Goal: Task Accomplishment & Management: Manage account settings

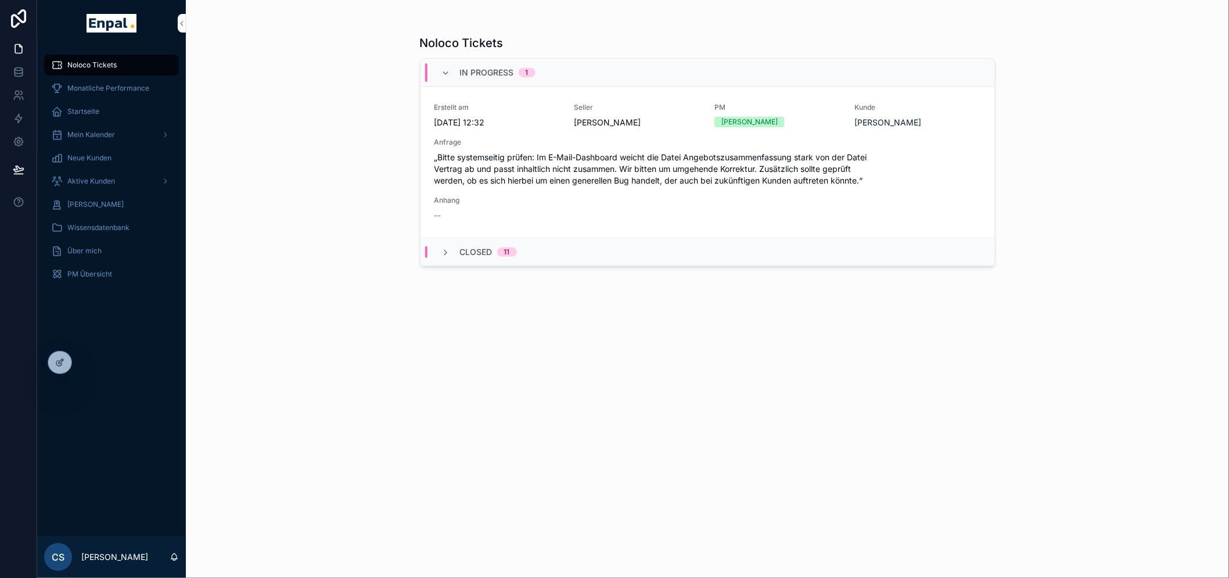
click at [0, 0] on div at bounding box center [0, 0] width 0 height 0
click at [0, 0] on icon at bounding box center [0, 0] width 0 height 0
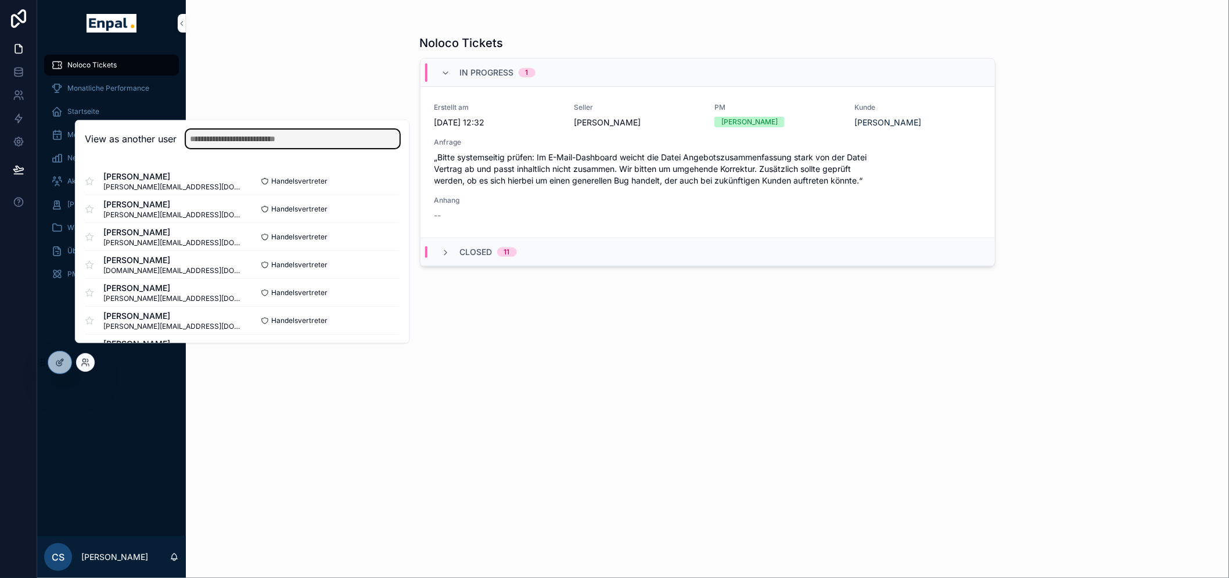
click at [205, 149] on input "text" at bounding box center [293, 139] width 214 height 19
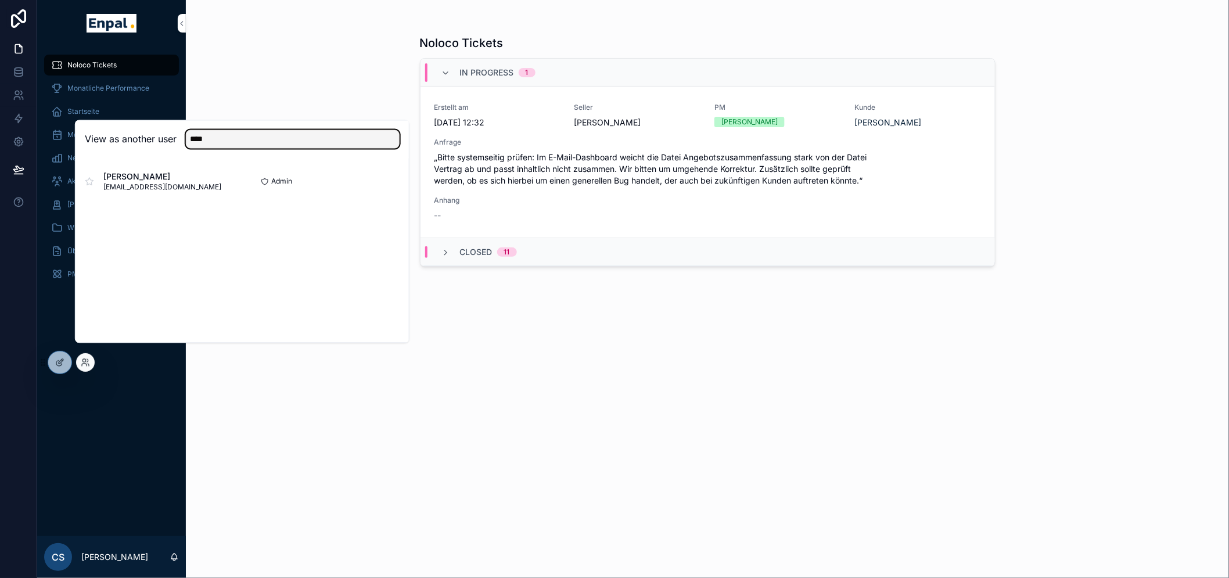
type input "****"
click at [0, 0] on button "Select" at bounding box center [0, 0] width 0 height 0
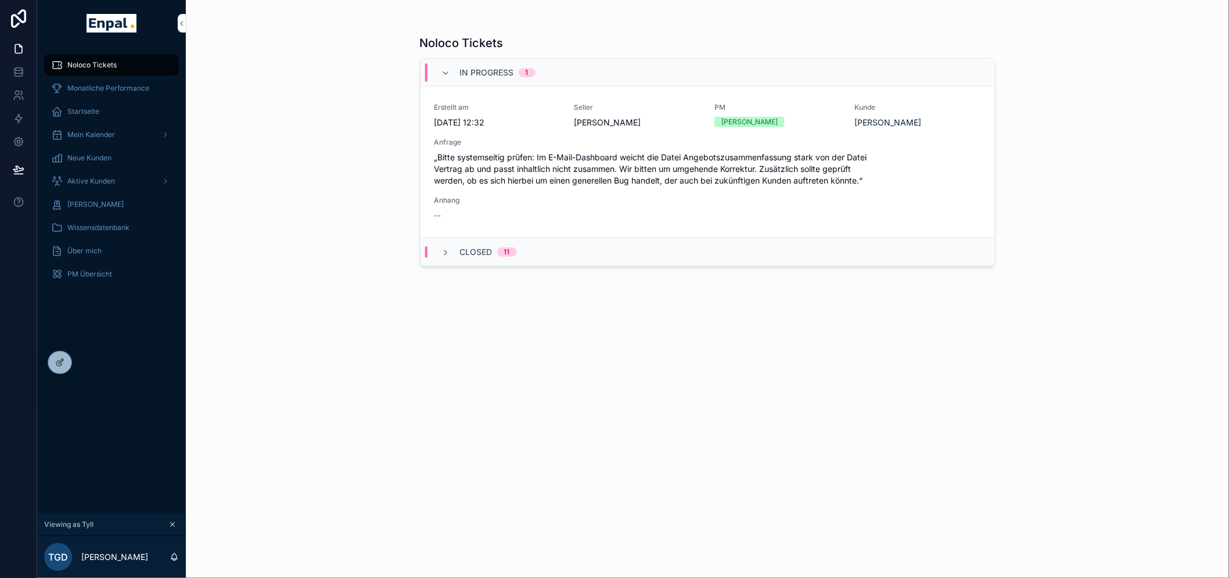
click at [107, 177] on span "Aktive Kunden" at bounding box center [91, 181] width 48 height 9
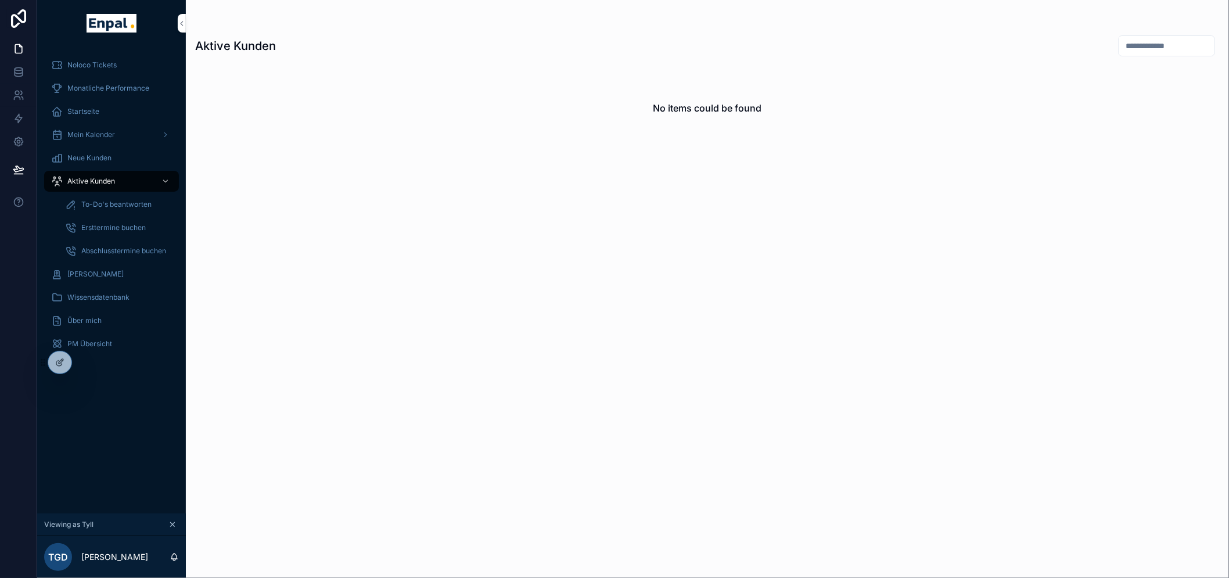
click at [0, 0] on icon at bounding box center [0, 0] width 0 height 0
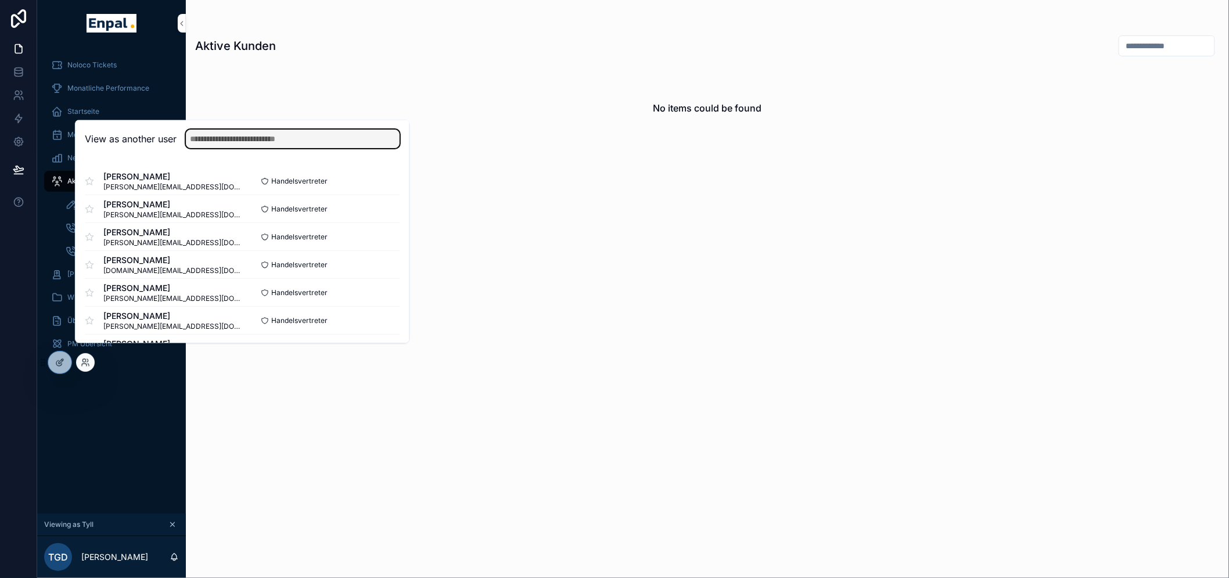
click at [248, 142] on input "text" at bounding box center [293, 139] width 214 height 19
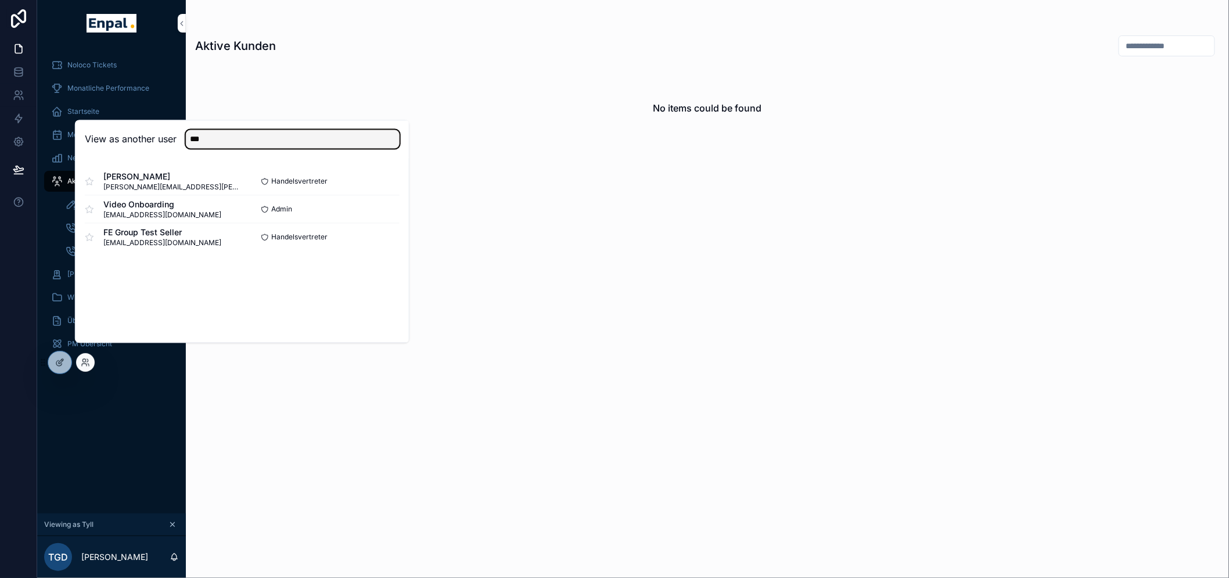
type input "***"
click at [0, 0] on button "Select" at bounding box center [0, 0] width 0 height 0
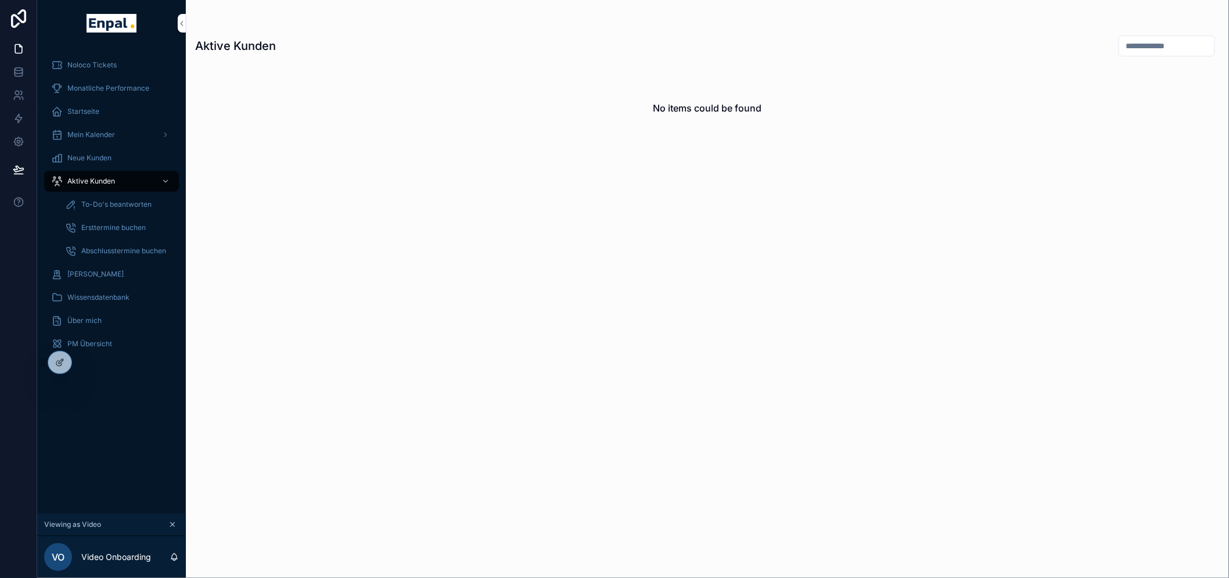
click at [0, 0] on icon at bounding box center [0, 0] width 0 height 0
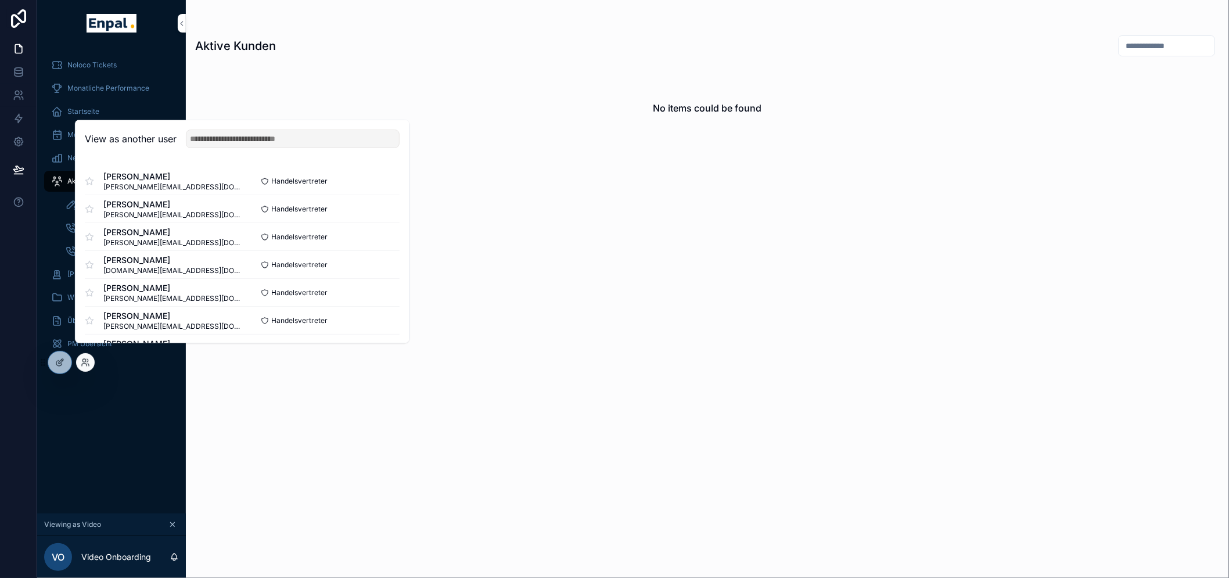
click at [228, 149] on input "text" at bounding box center [293, 139] width 214 height 19
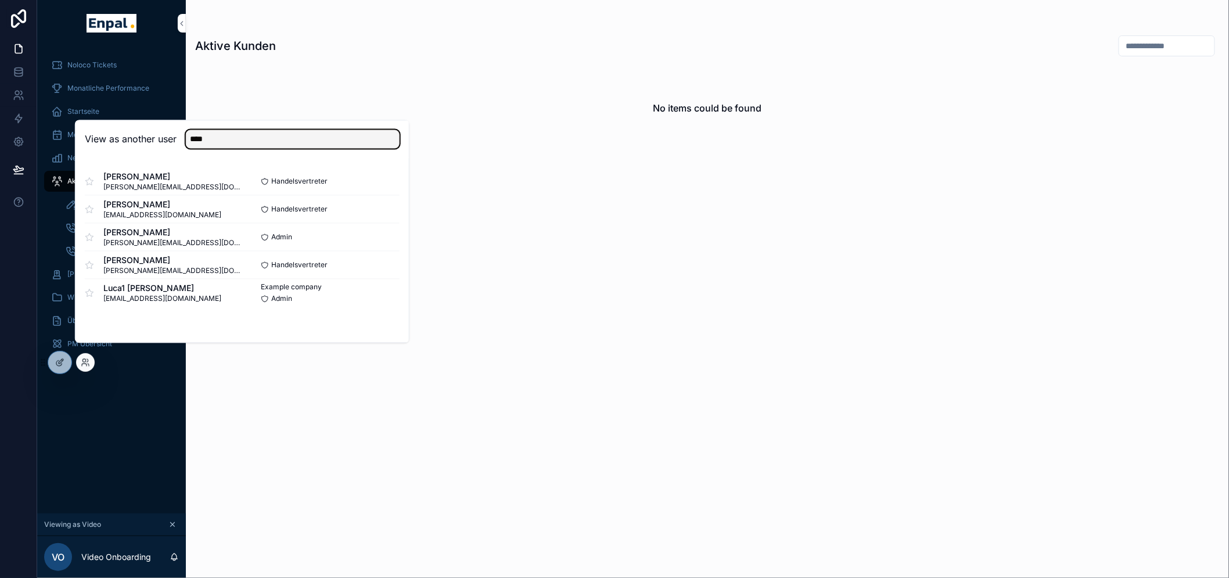
type input "****"
click at [0, 0] on button "Select" at bounding box center [0, 0] width 0 height 0
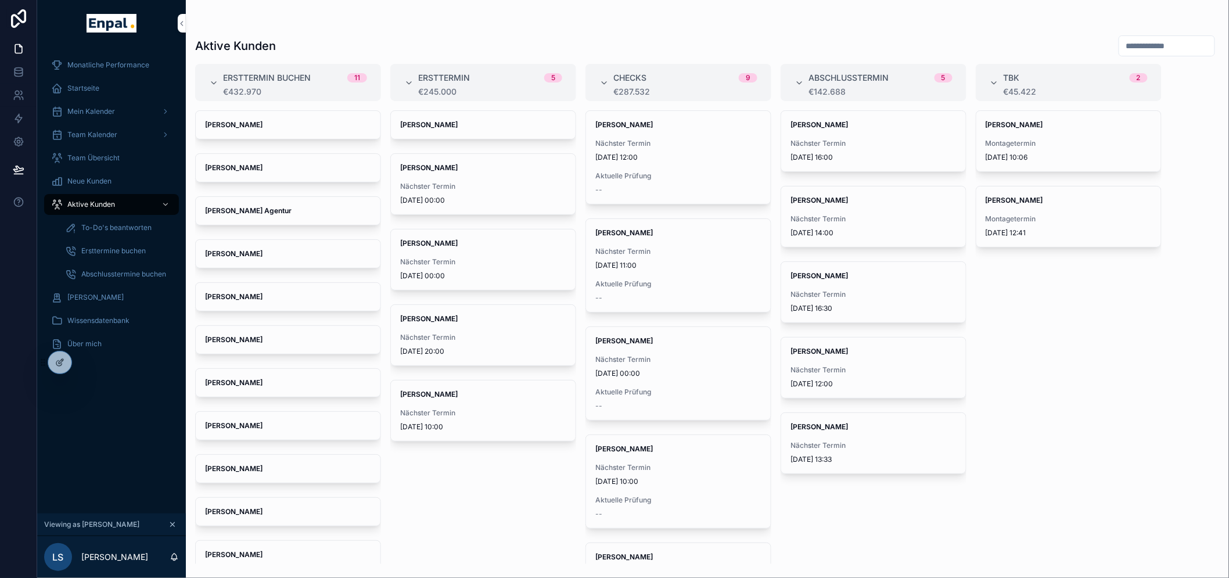
click at [273, 163] on span "Vanessa Albrecht" at bounding box center [288, 167] width 166 height 9
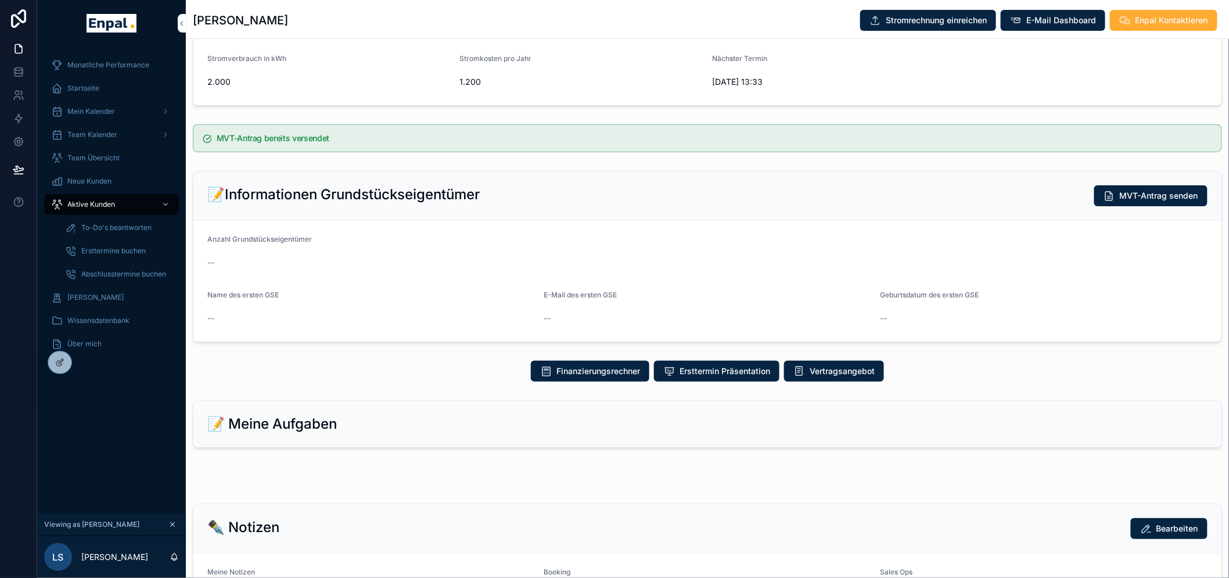
scroll to position [193, 0]
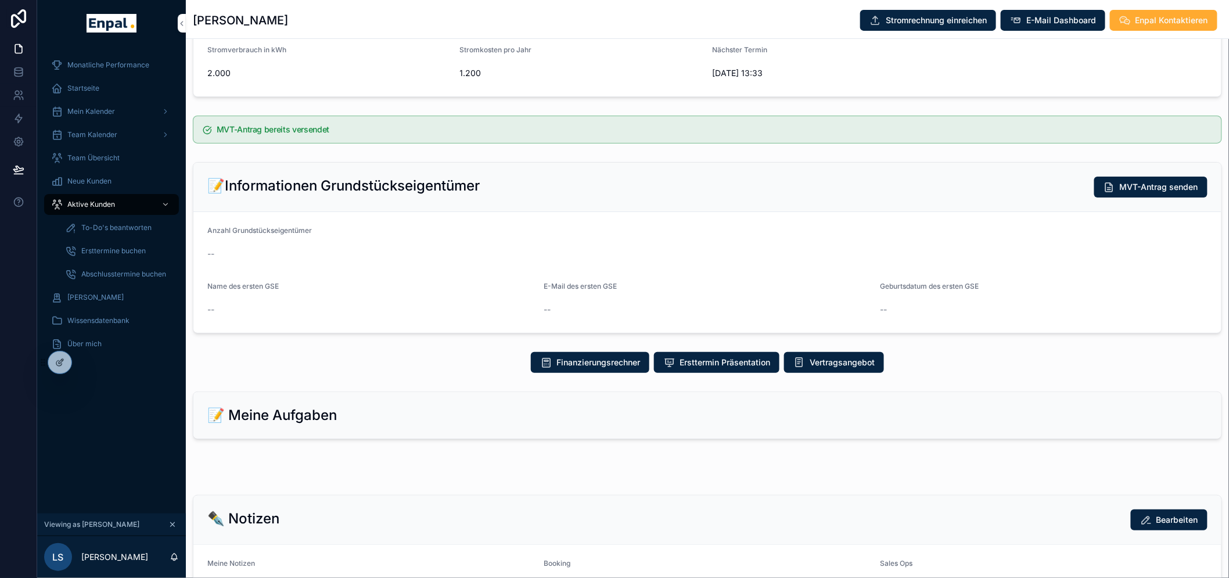
click at [105, 203] on span "Aktive Kunden" at bounding box center [91, 204] width 48 height 9
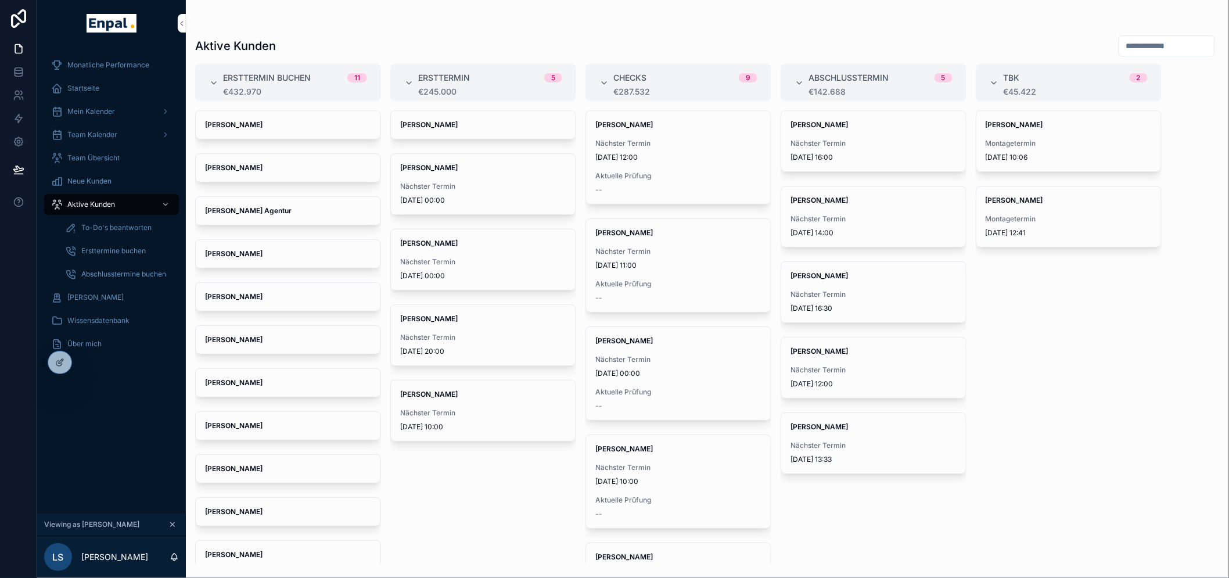
click at [262, 256] on strong "Martha Musterfrau" at bounding box center [233, 253] width 57 height 9
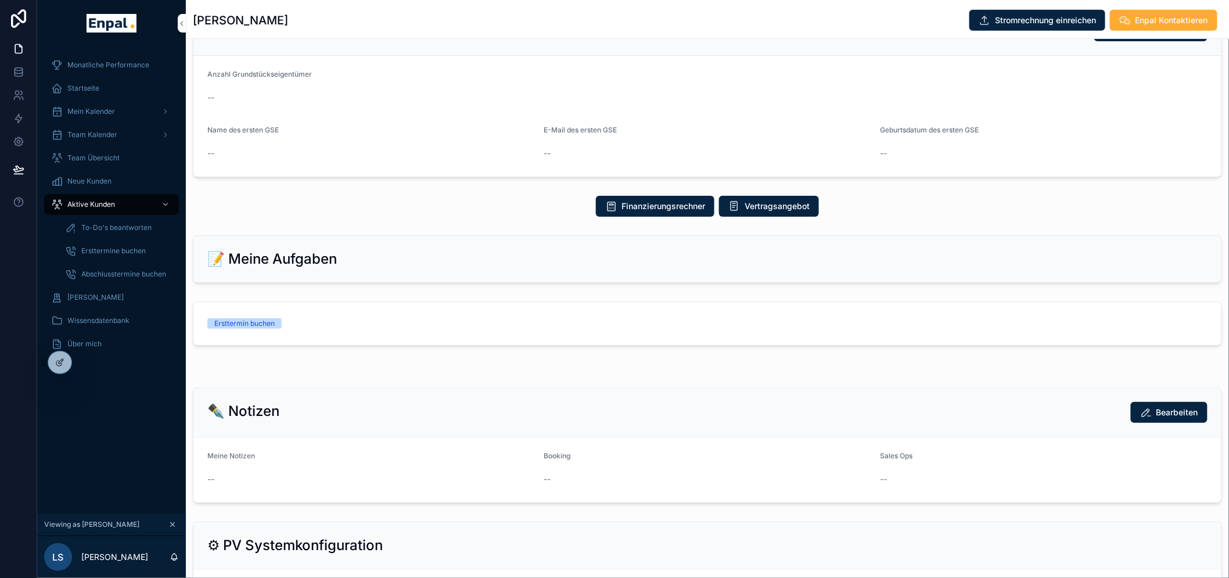
scroll to position [387, 0]
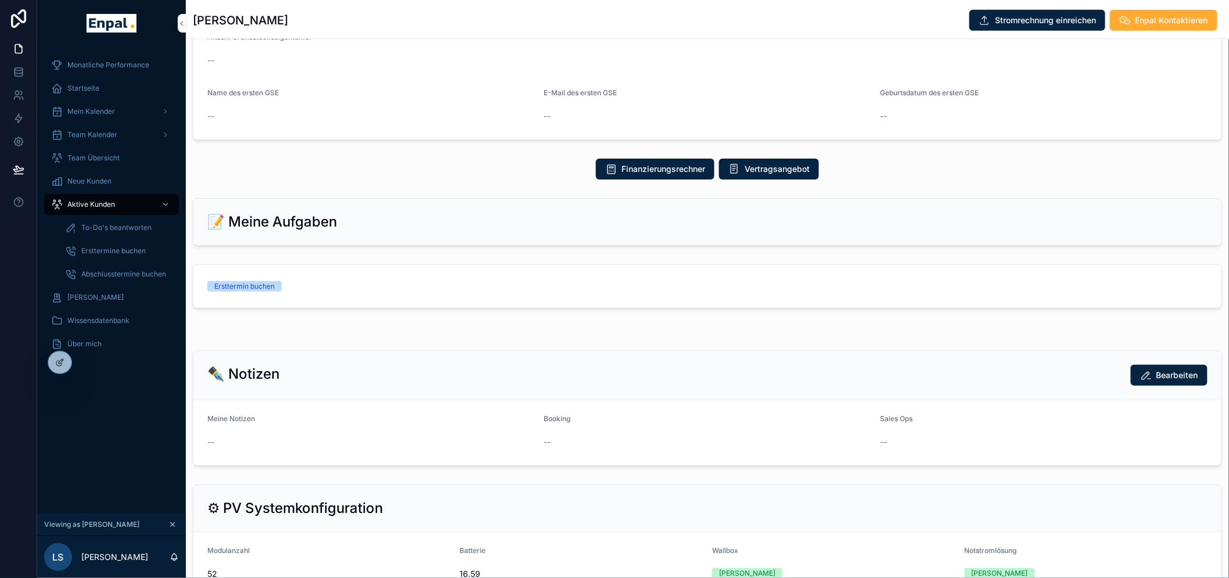
click at [455, 289] on div "Ersttermin buchen" at bounding box center [707, 286] width 1000 height 10
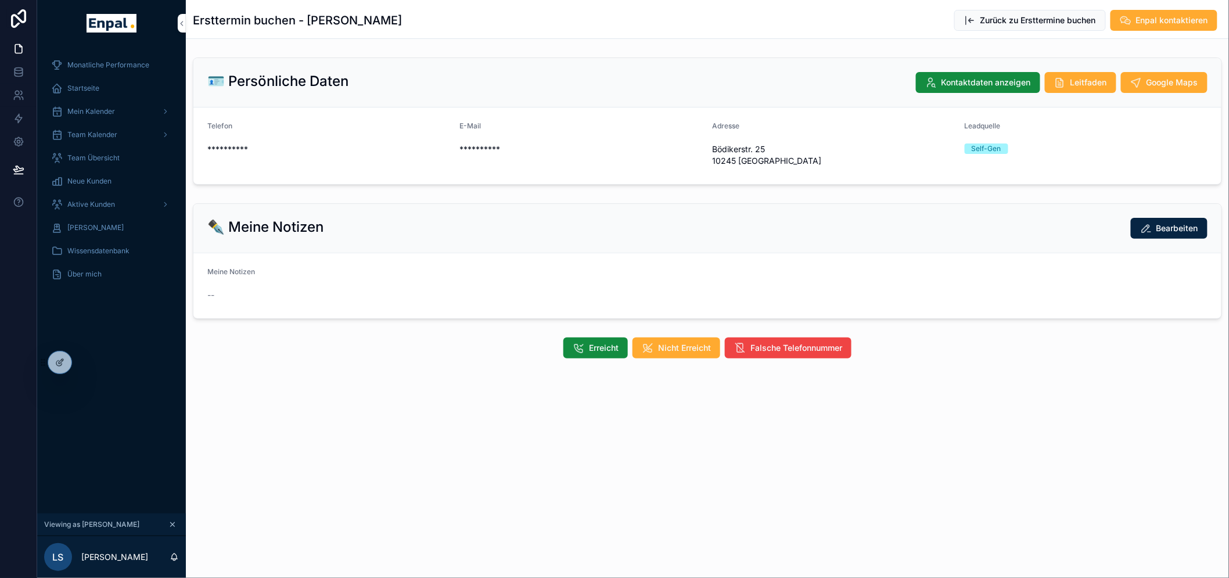
click at [597, 348] on span "Erreicht" at bounding box center [604, 348] width 30 height 12
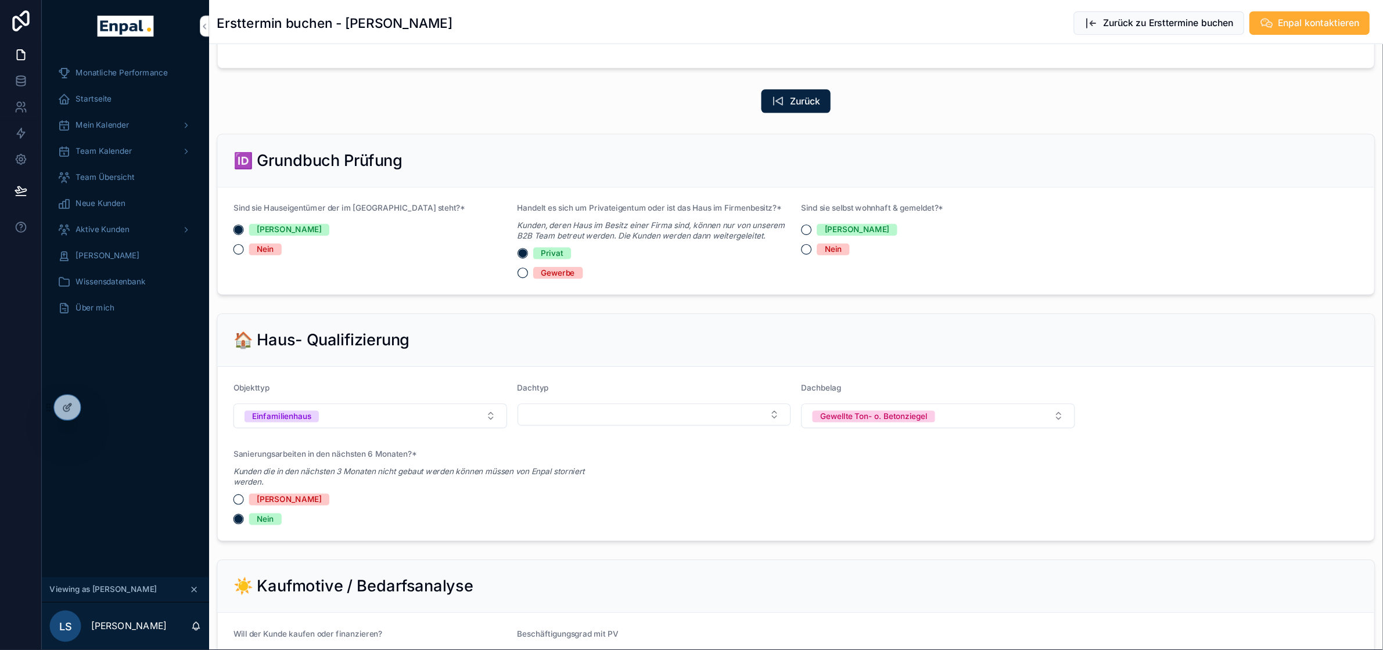
scroll to position [322, 0]
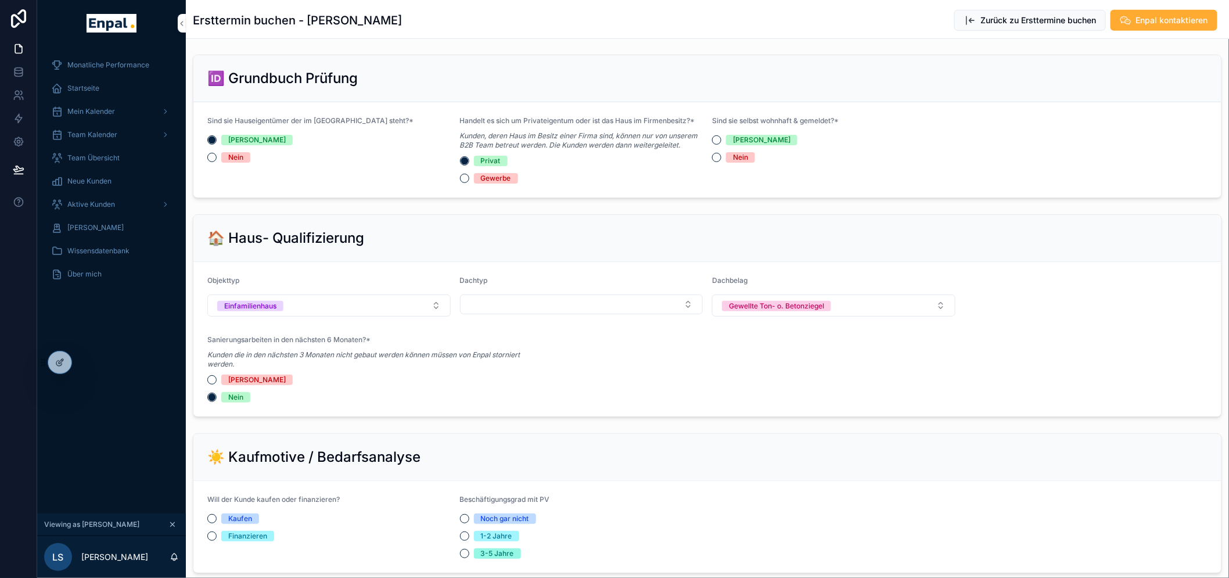
click at [811, 477] on div "☀️ Kaufmotive / Bedarfsanalyse" at bounding box center [707, 457] width 1028 height 47
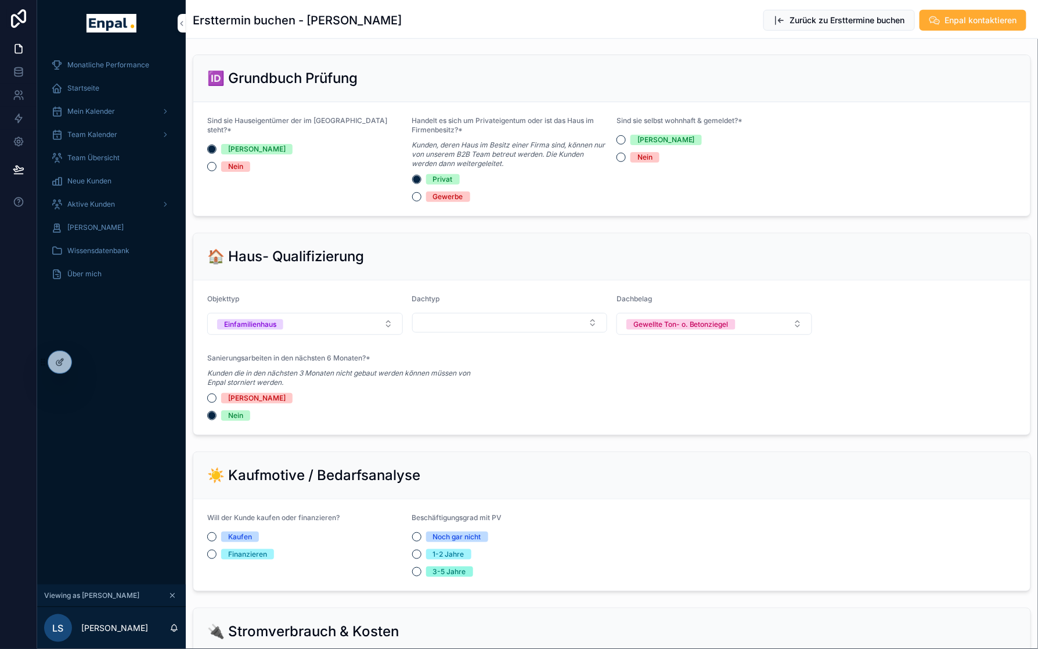
click at [715, 437] on div "🏠 Haus- Qualifizierung Objekttyp Einfamilienhaus Dachtyp Dachbelag Gewellte Ton…" at bounding box center [612, 334] width 852 height 212
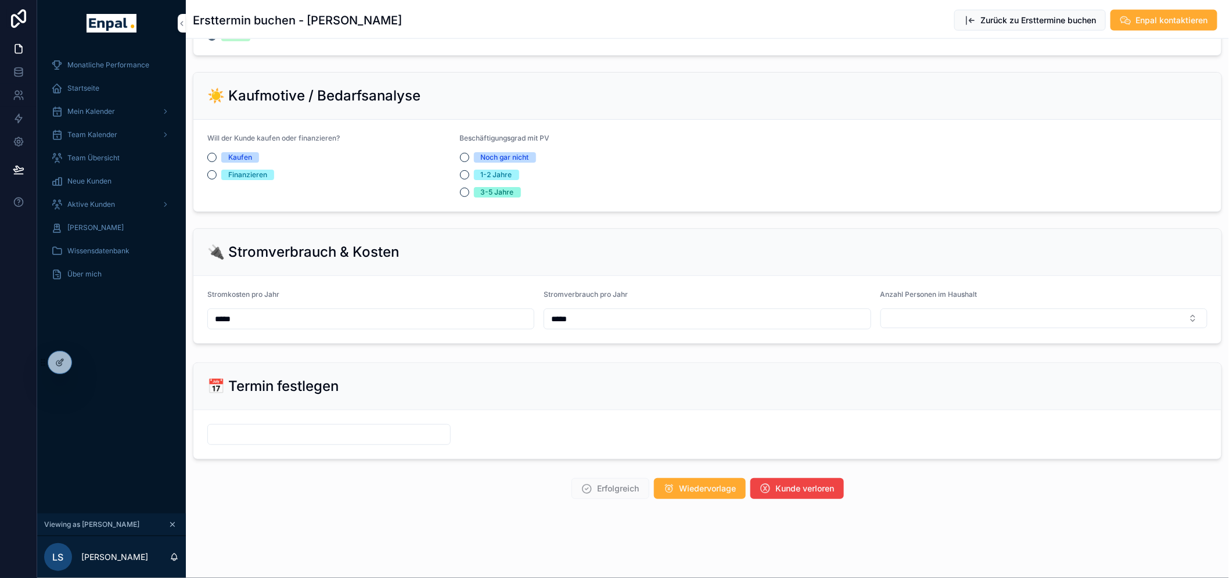
scroll to position [674, 0]
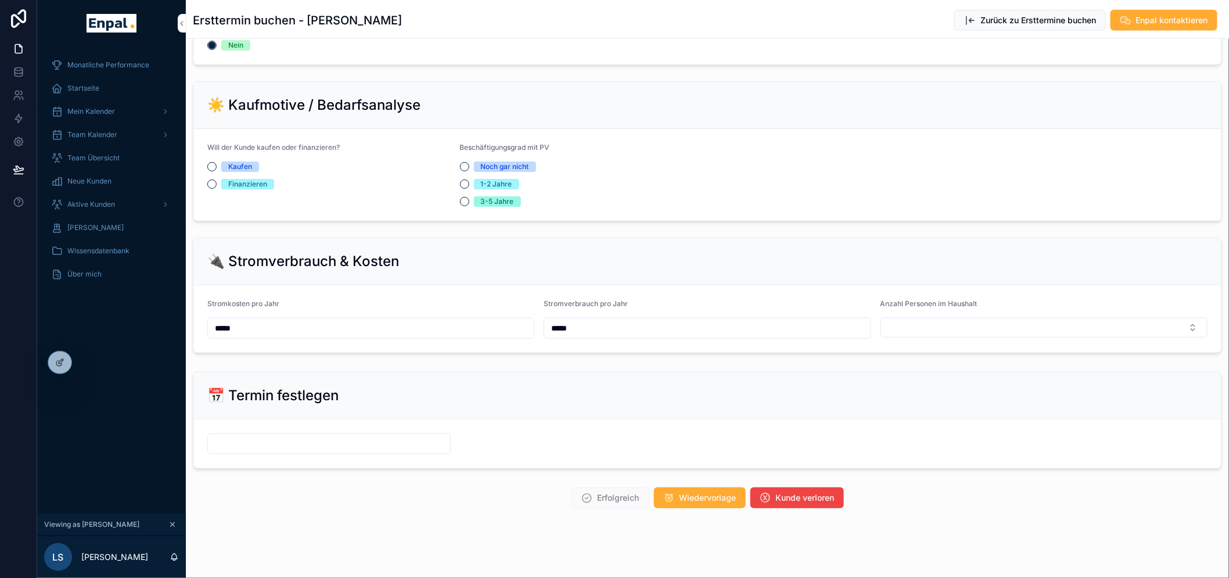
drag, startPoint x: 120, startPoint y: 201, endPoint x: 131, endPoint y: 200, distance: 11.2
click at [120, 201] on div "Aktive Kunden" at bounding box center [111, 204] width 121 height 19
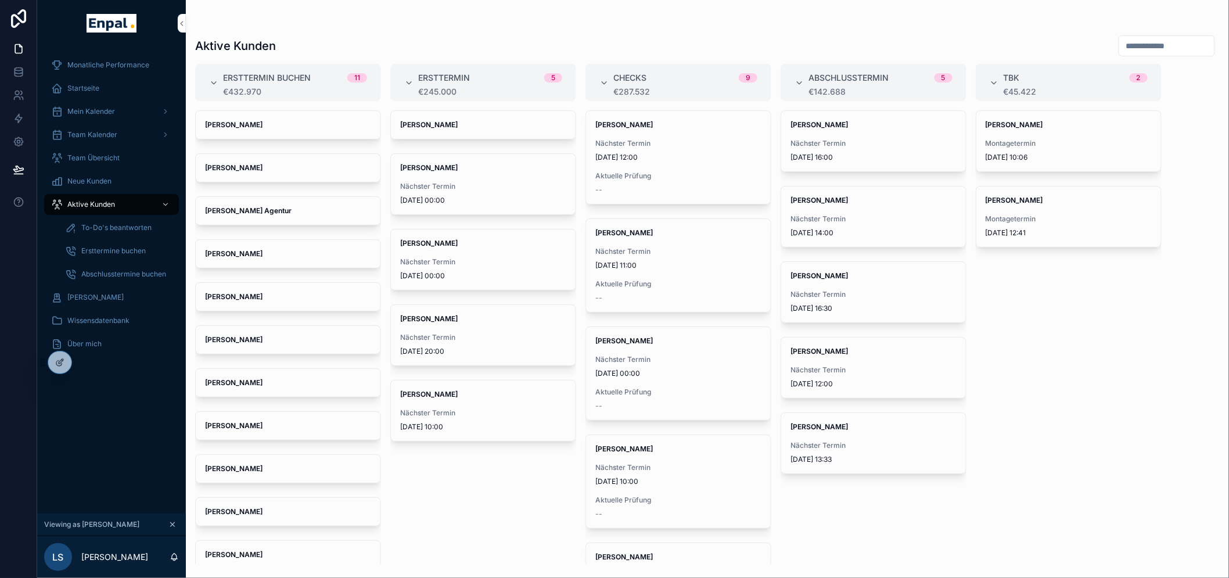
click at [460, 128] on span "Felix Wolf" at bounding box center [483, 124] width 166 height 9
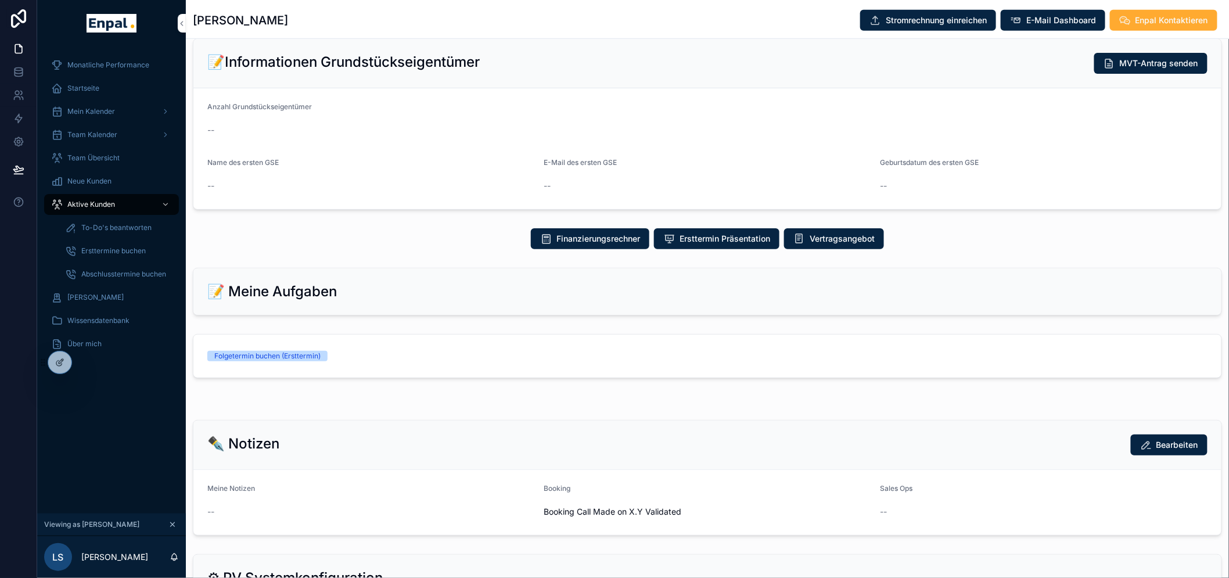
scroll to position [322, 0]
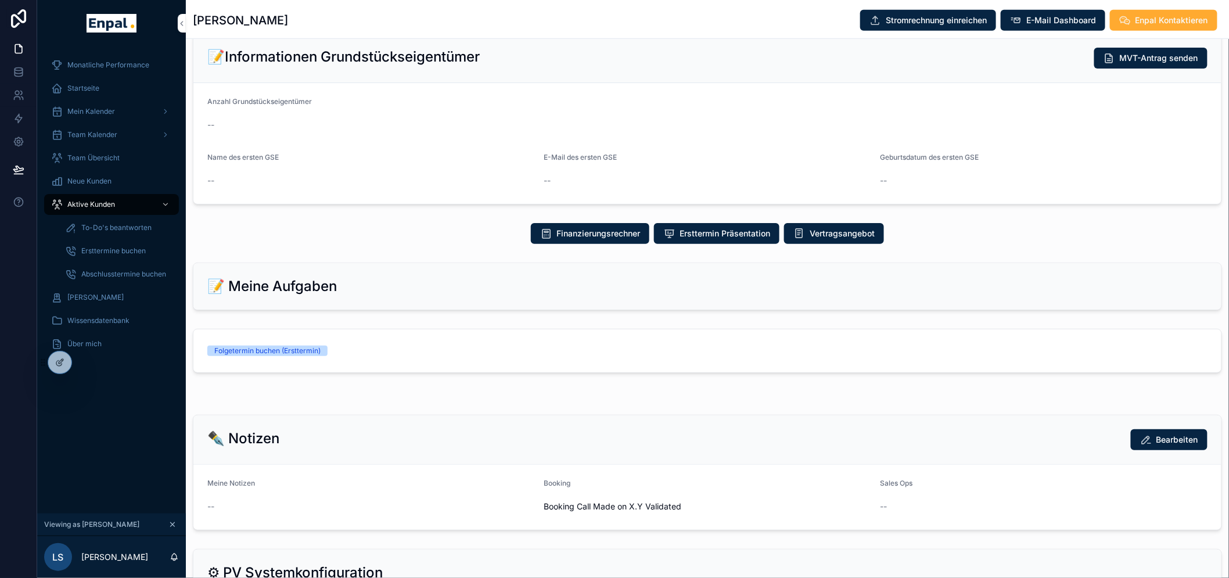
click at [102, 201] on span "Aktive Kunden" at bounding box center [91, 204] width 48 height 9
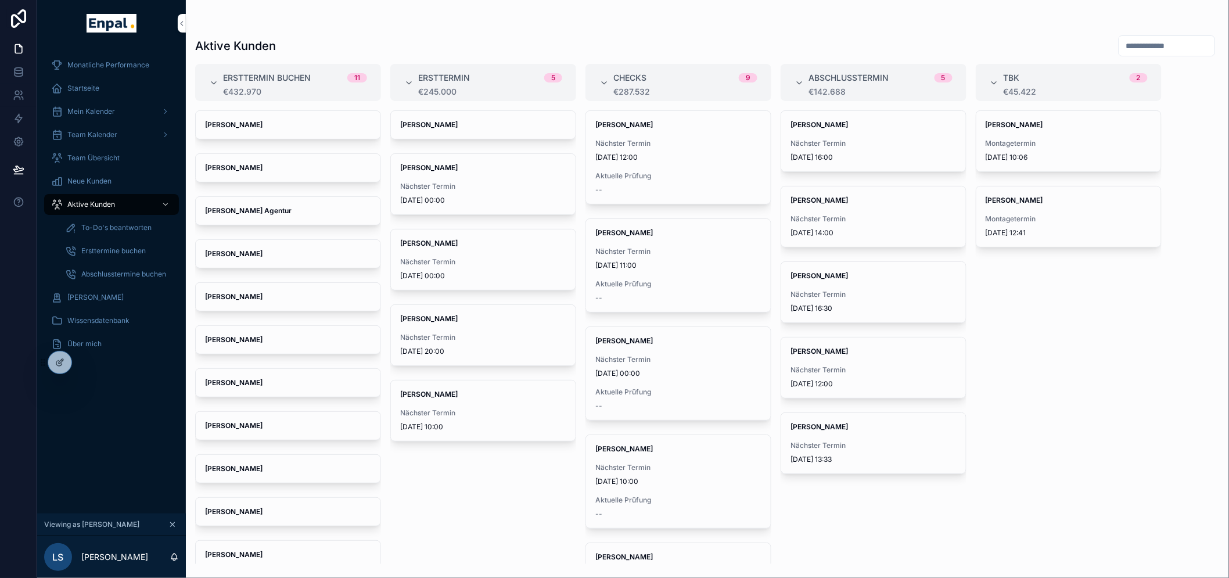
click at [474, 271] on span "11.9.2025 00:00" at bounding box center [483, 275] width 166 height 9
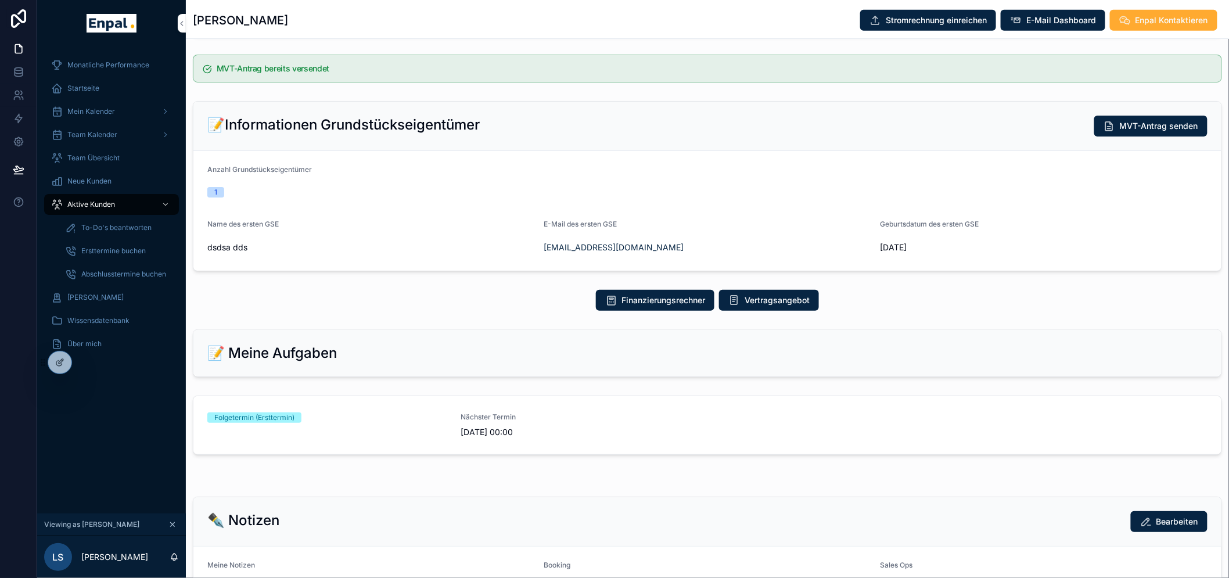
scroll to position [322, 0]
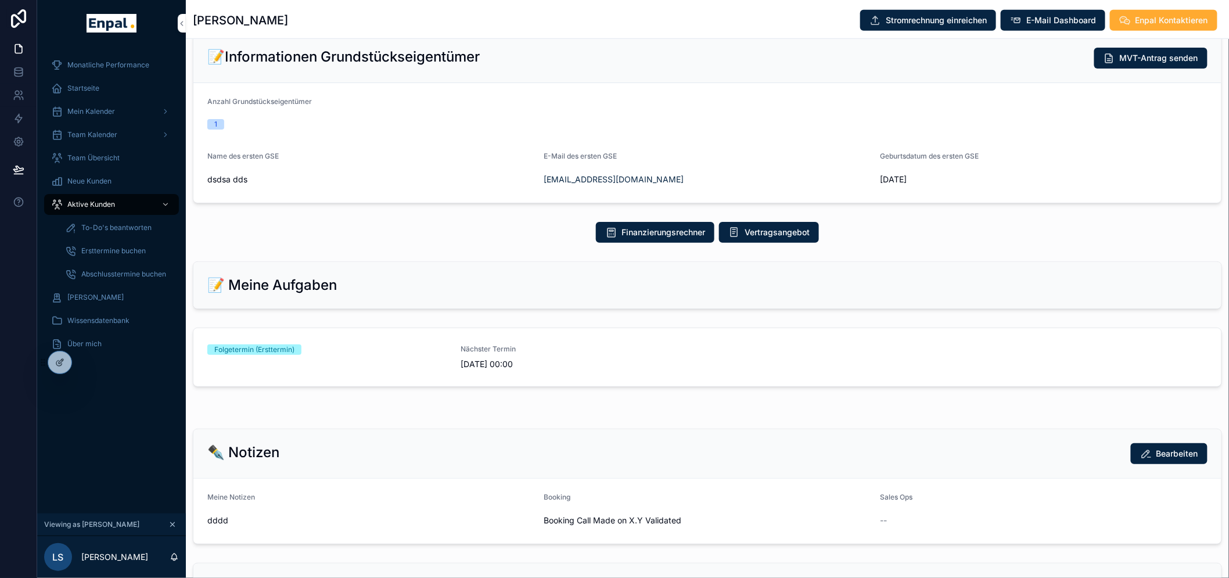
click at [357, 355] on div "Folgetermin (Ersttermin)" at bounding box center [327, 357] width 240 height 26
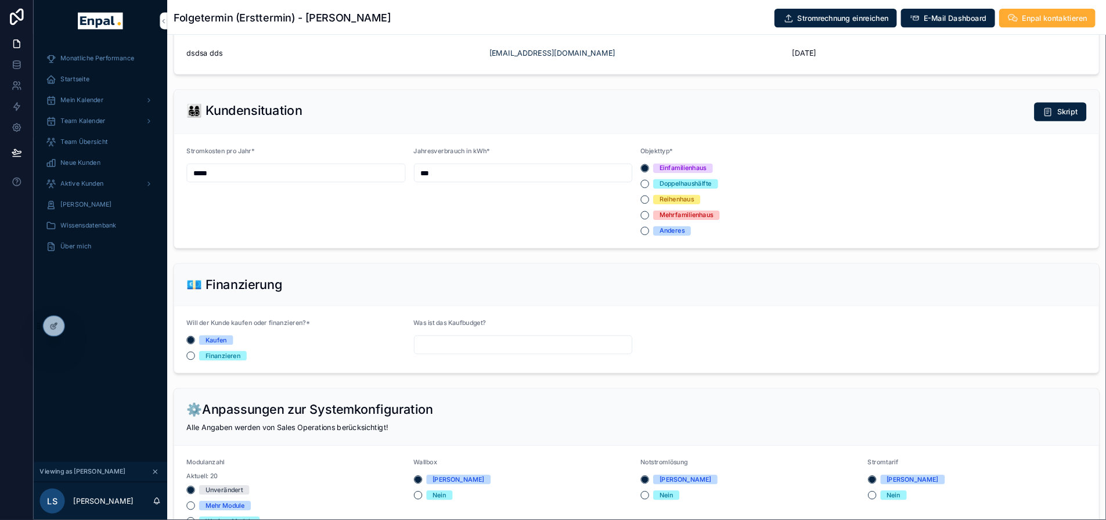
scroll to position [838, 0]
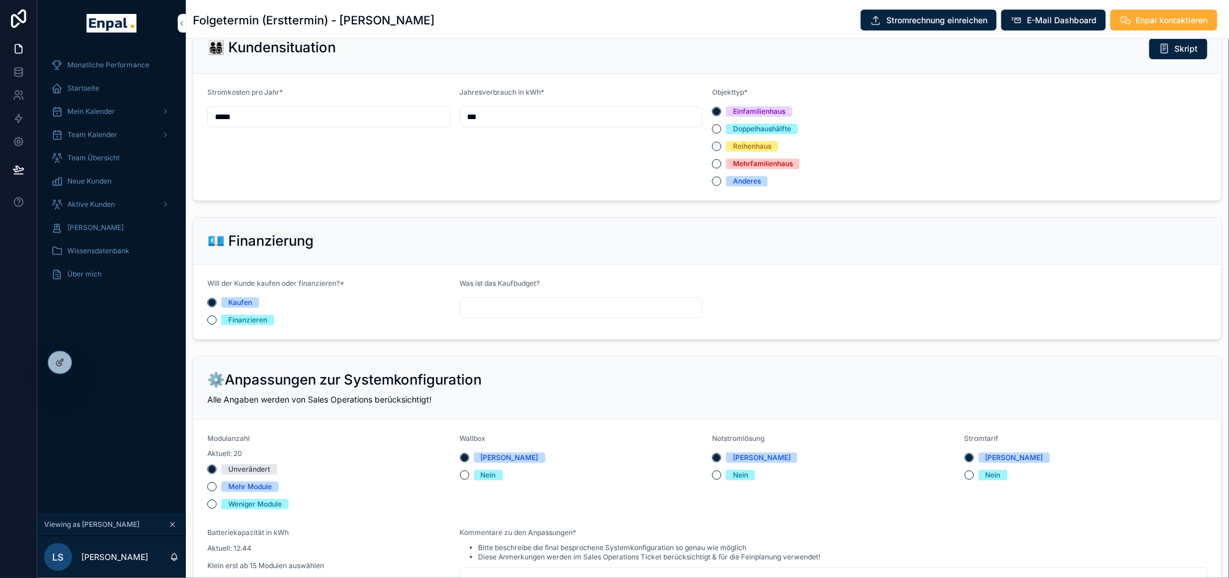
click at [861, 264] on div "💶 Finanzierung" at bounding box center [707, 241] width 1028 height 47
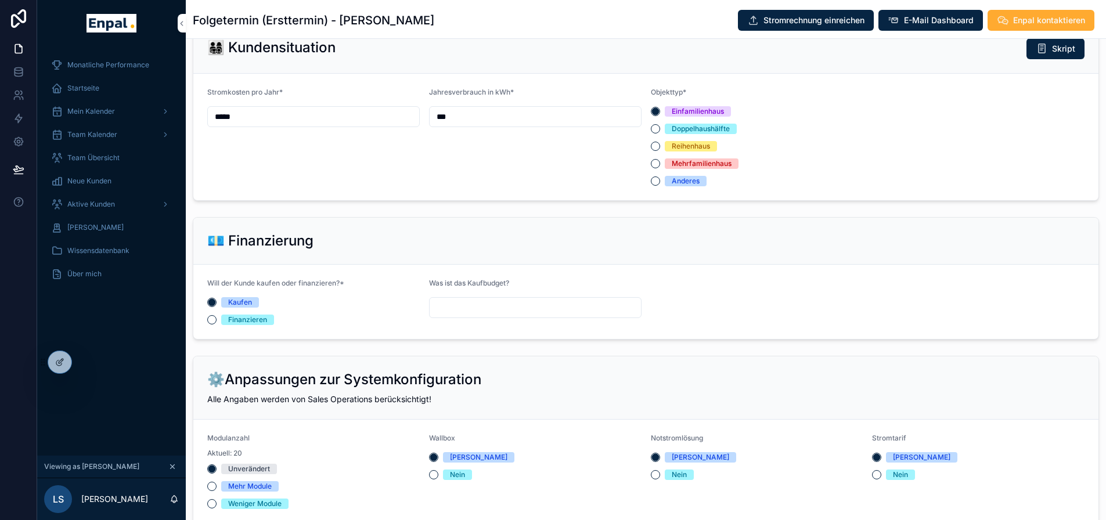
drag, startPoint x: 861, startPoint y: 264, endPoint x: 775, endPoint y: 237, distance: 89.8
click at [775, 237] on div "💶 Finanzierung" at bounding box center [645, 241] width 877 height 19
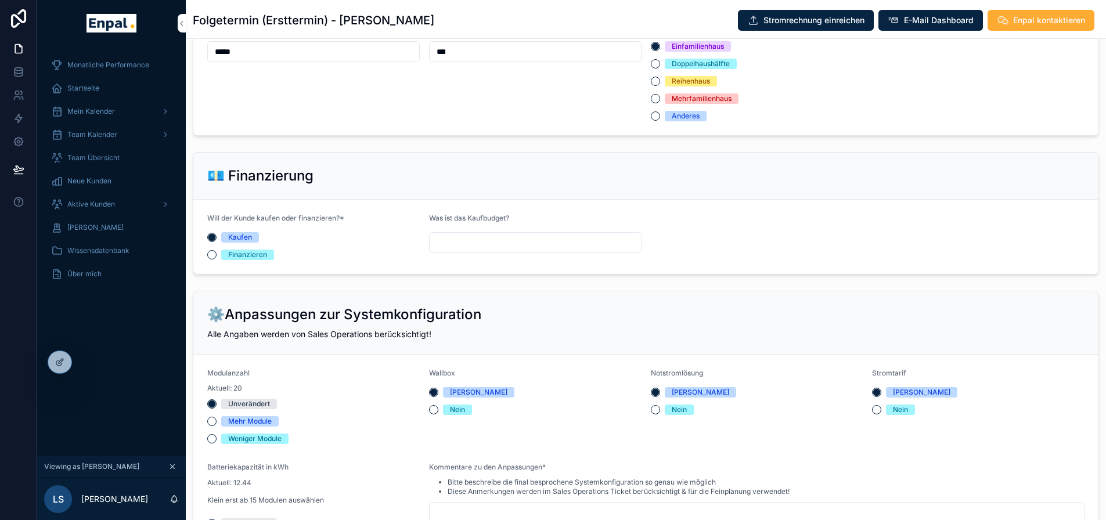
scroll to position [897, 0]
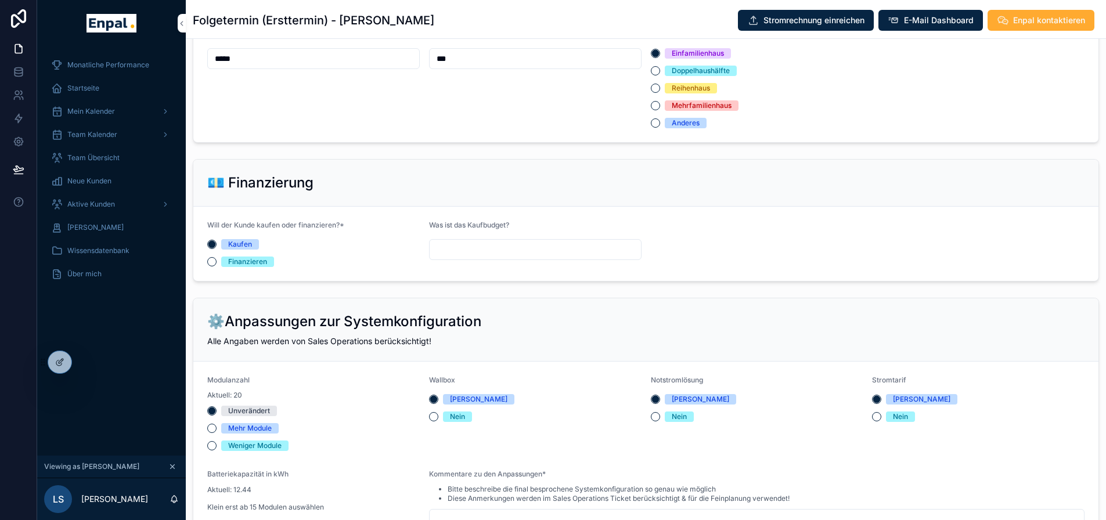
click at [528, 143] on div "👨‍👩‍👧‍👦 Kundensituation Skript Stromkosten pro Jahr* ***** Jahresverbrauch in k…" at bounding box center [646, 54] width 920 height 186
